Goal: Information Seeking & Learning: Compare options

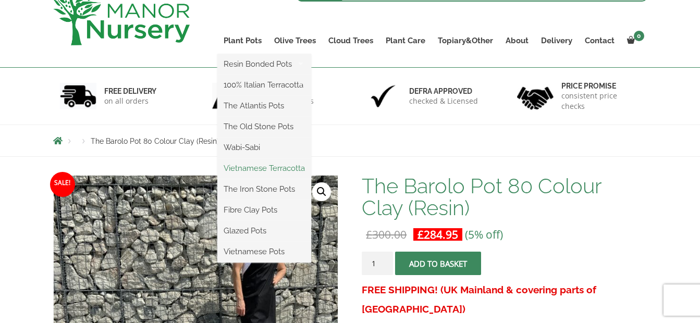
scroll to position [104, 0]
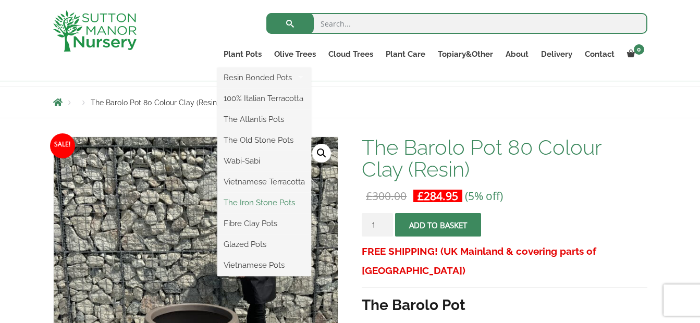
click at [266, 203] on link "The Iron Stone Pots" at bounding box center [264, 203] width 94 height 16
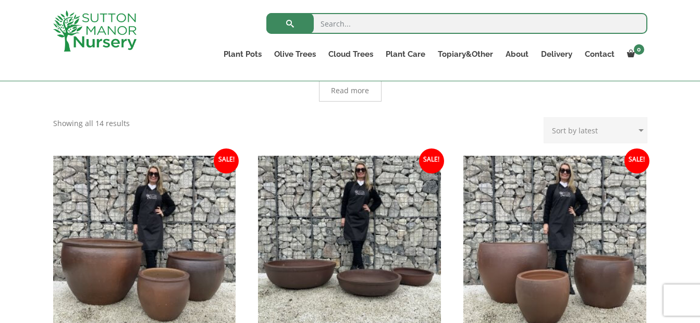
scroll to position [209, 0]
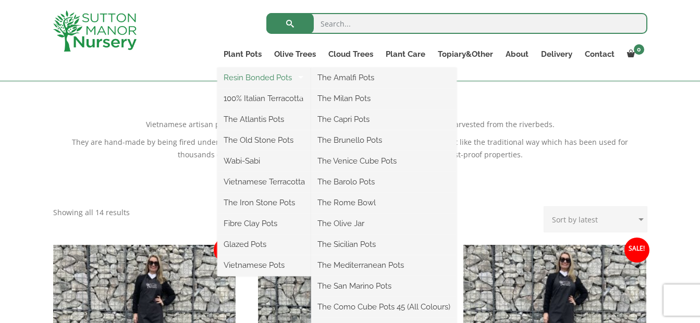
click at [258, 76] on link "Resin Bonded Pots" at bounding box center [264, 78] width 94 height 16
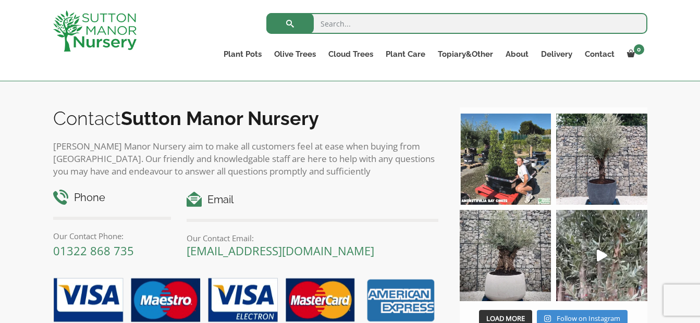
scroll to position [1773, 0]
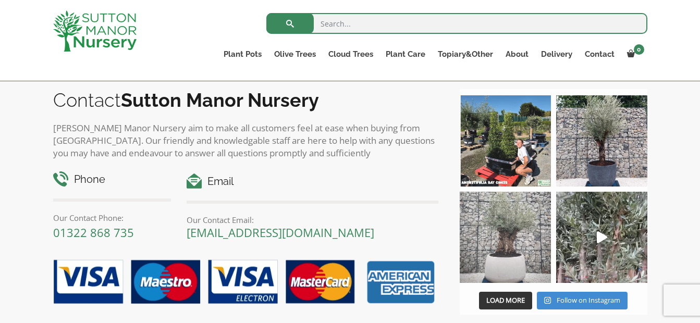
click at [503, 231] on img at bounding box center [505, 237] width 91 height 91
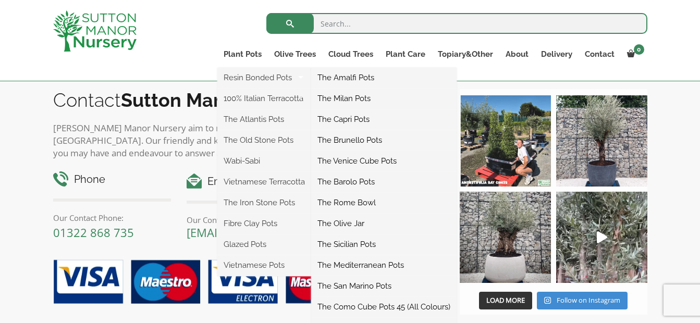
click at [356, 181] on link "The Barolo Pots" at bounding box center [383, 182] width 145 height 16
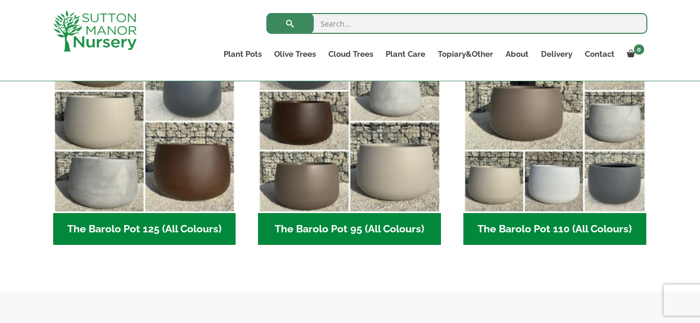
scroll to position [469, 0]
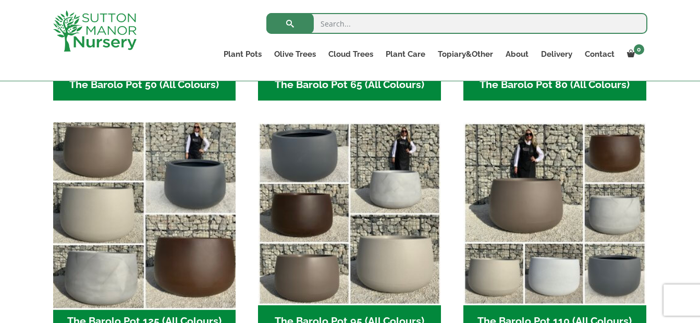
click at [175, 181] on img "Visit product category The Barolo Pot 125 (All Colours)" at bounding box center [144, 214] width 192 height 192
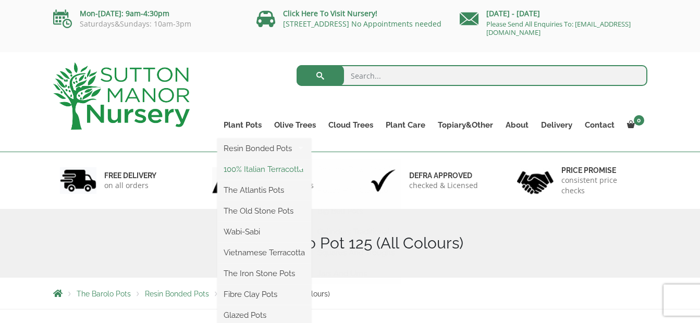
click at [266, 167] on link "100% Italian Terracotta" at bounding box center [264, 170] width 94 height 16
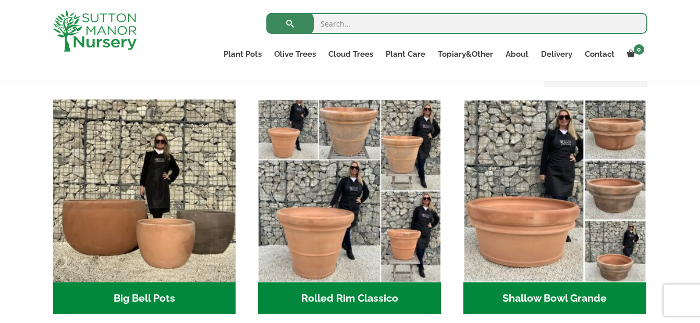
scroll to position [346, 0]
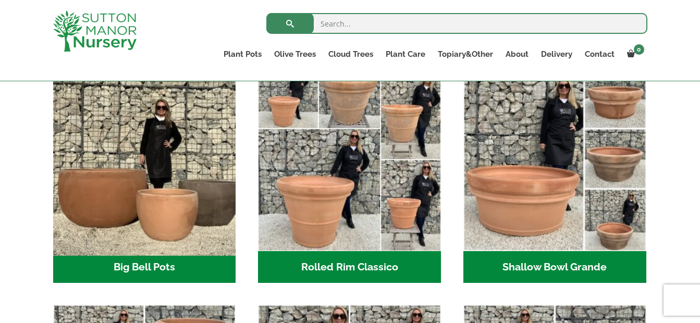
click at [216, 206] on img "Visit product category Big Bell Pots" at bounding box center [144, 160] width 192 height 192
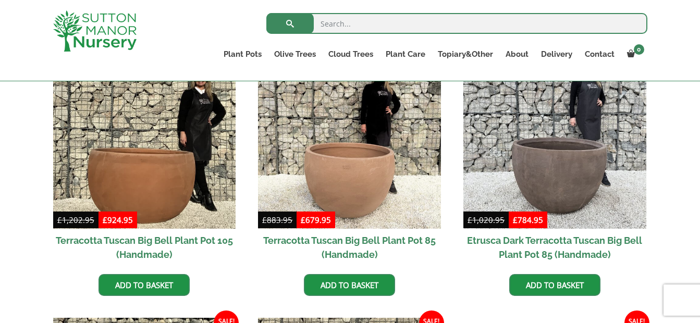
scroll to position [521, 0]
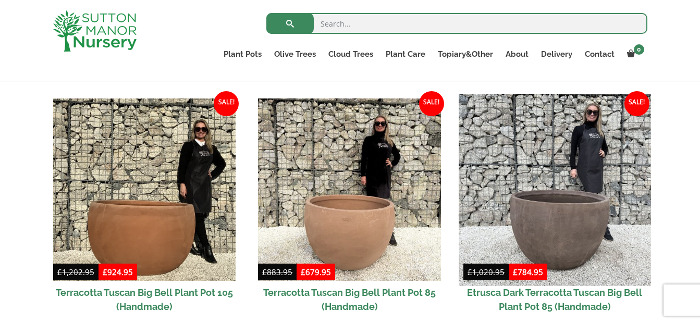
click at [566, 216] on img at bounding box center [555, 190] width 192 height 192
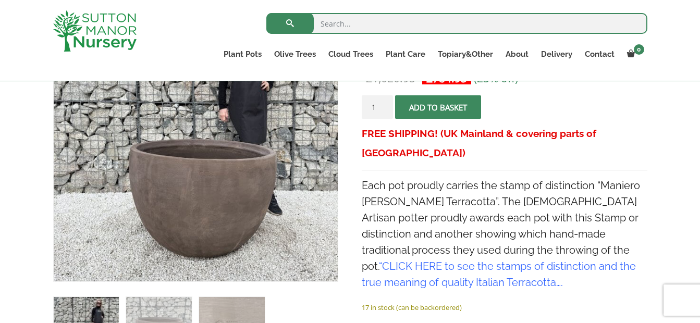
scroll to position [294, 0]
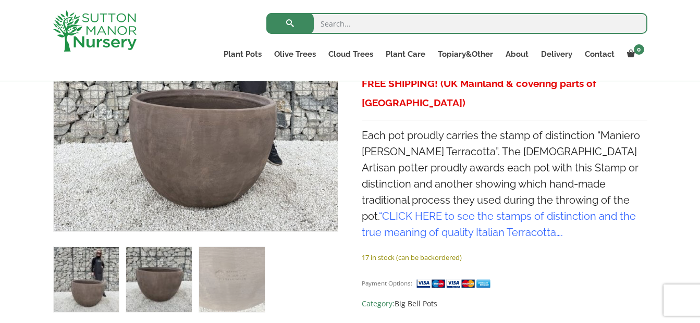
click at [163, 271] on img at bounding box center [158, 279] width 65 height 65
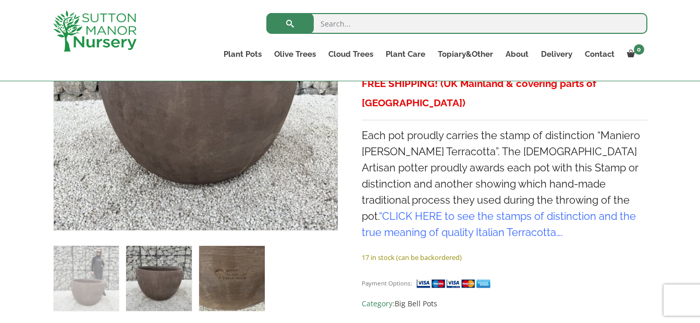
click at [254, 271] on img at bounding box center [231, 278] width 65 height 65
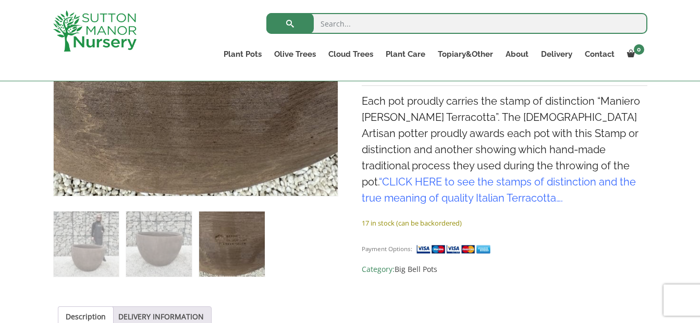
scroll to position [346, 0]
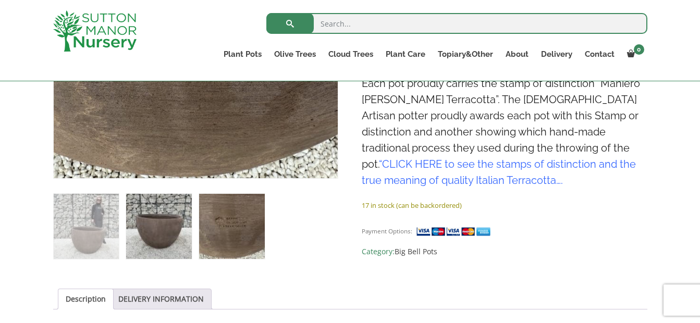
click at [156, 242] on img at bounding box center [158, 226] width 65 height 65
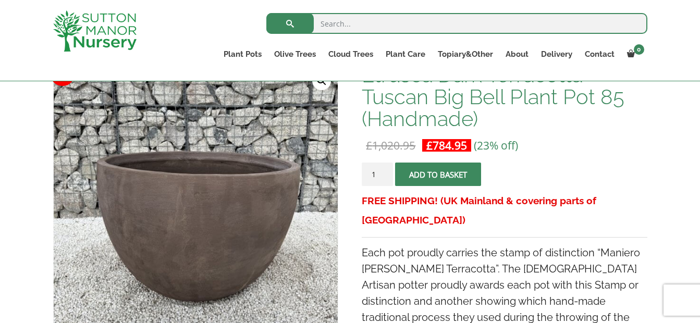
scroll to position [294, 0]
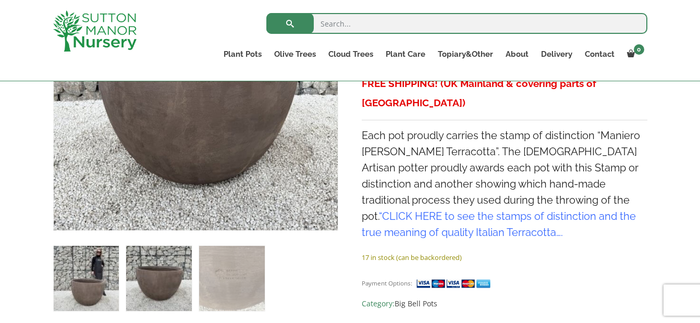
click at [88, 272] on img at bounding box center [86, 278] width 65 height 65
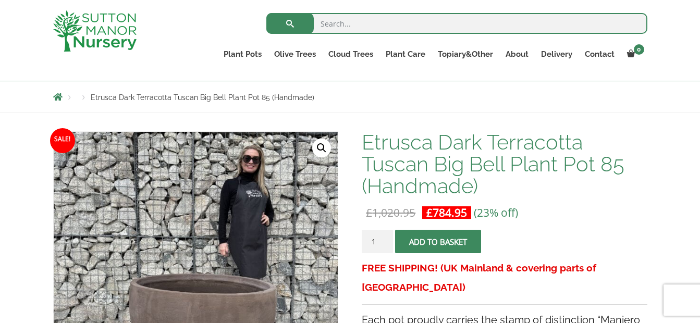
scroll to position [0, 0]
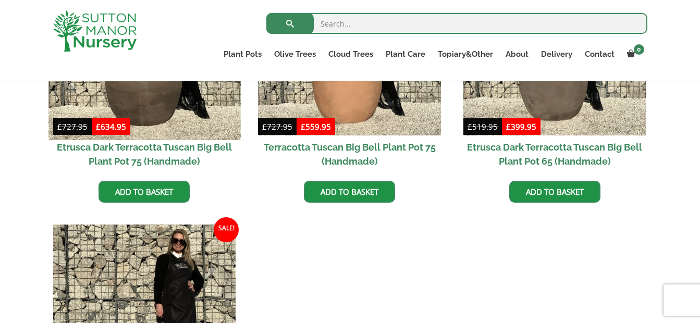
scroll to position [782, 0]
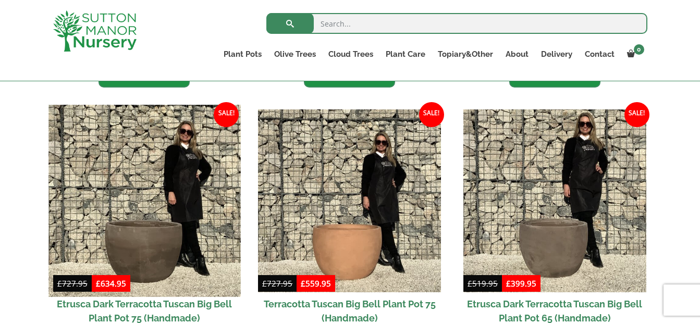
click at [137, 178] on img at bounding box center [144, 201] width 192 height 192
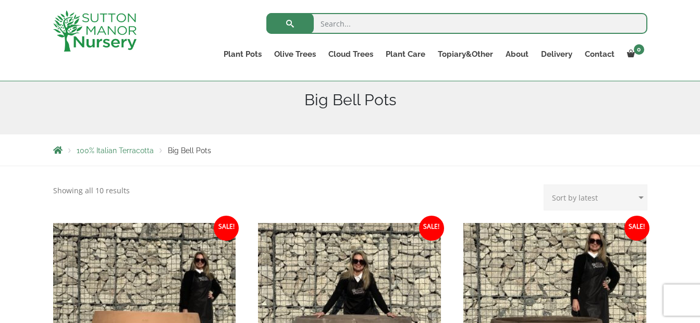
scroll to position [261, 0]
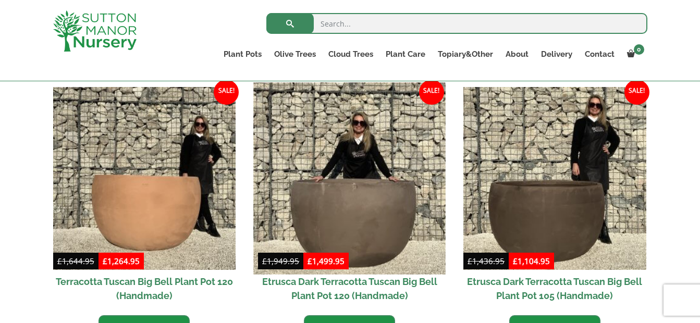
click at [369, 211] on img at bounding box center [350, 178] width 192 height 192
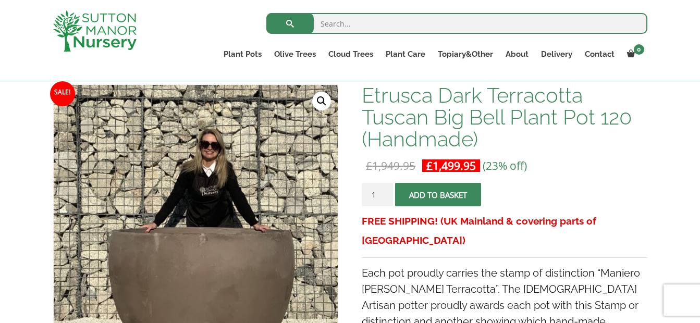
scroll to position [313, 0]
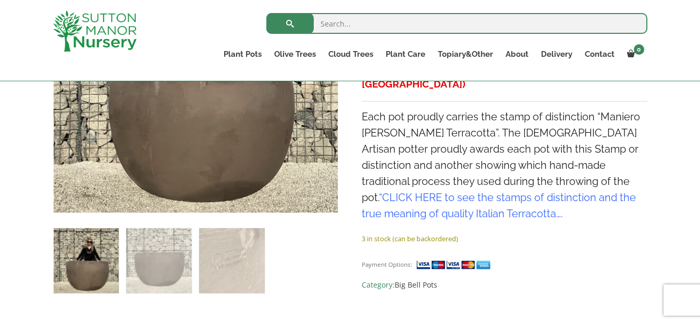
drag, startPoint x: 157, startPoint y: 248, endPoint x: 192, endPoint y: 243, distance: 34.7
click at [157, 247] on img at bounding box center [158, 260] width 65 height 65
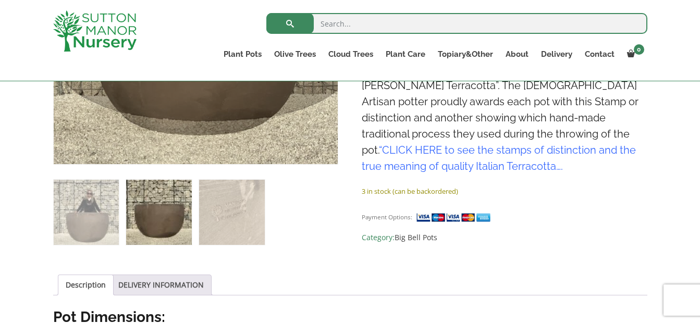
scroll to position [365, 0]
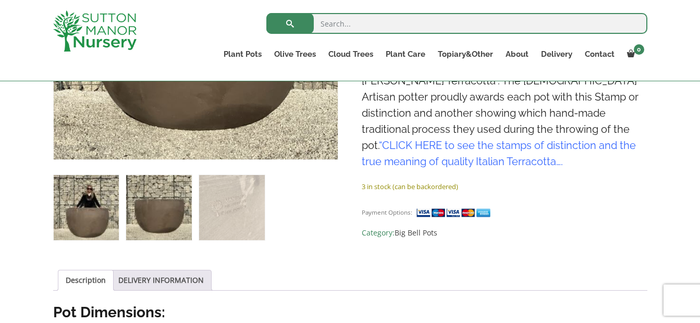
click at [77, 224] on img at bounding box center [86, 207] width 65 height 65
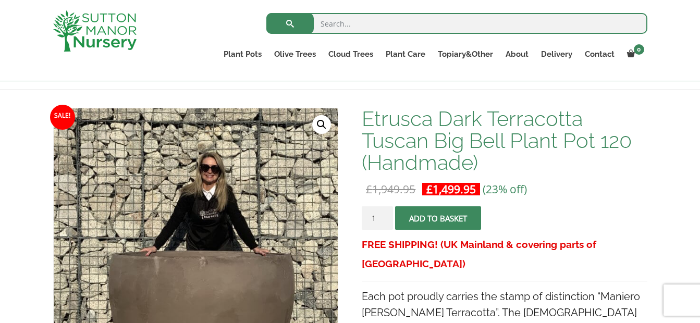
scroll to position [209, 0]
